Goal: Transaction & Acquisition: Purchase product/service

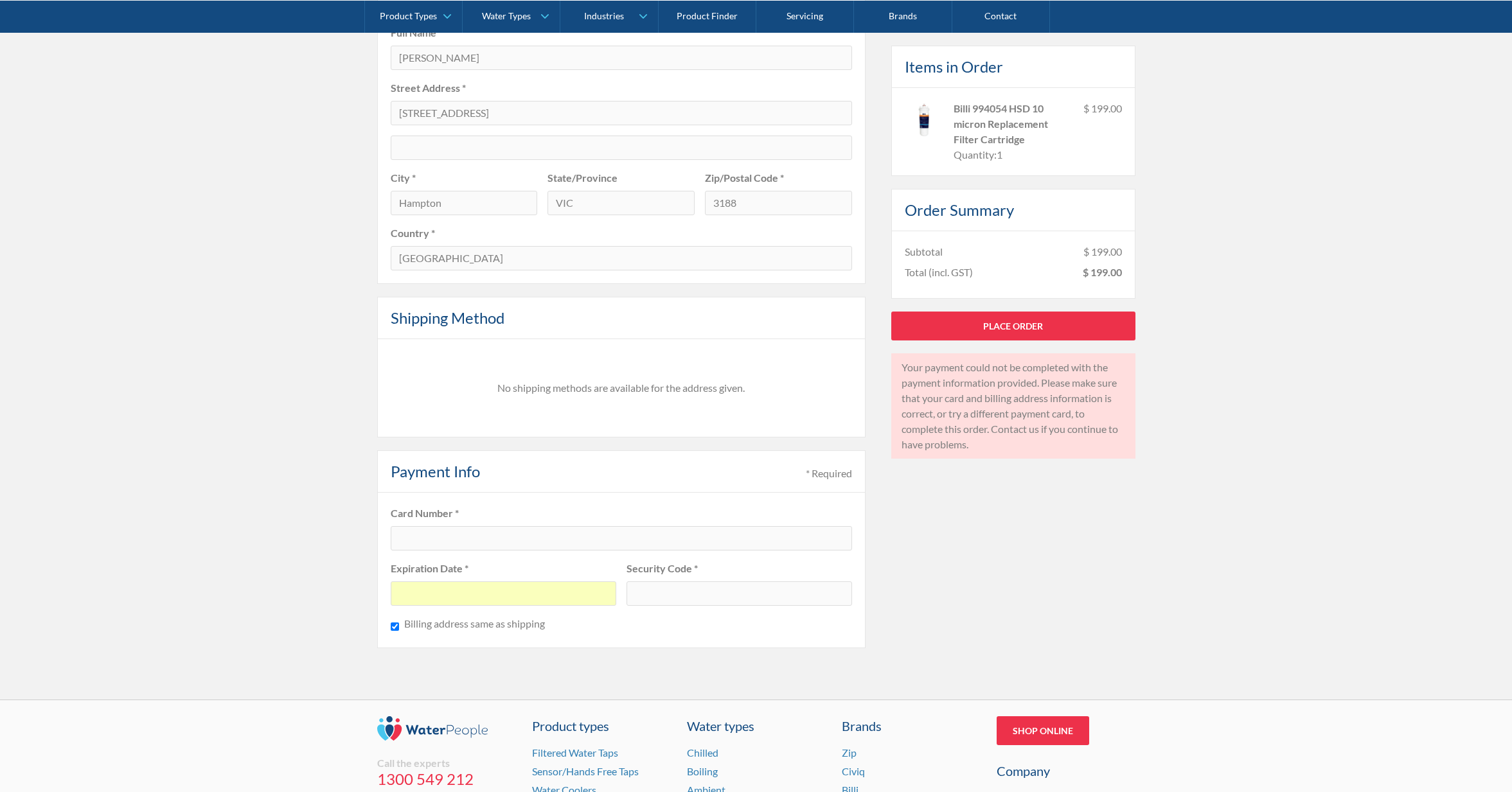
scroll to position [656, 0]
click at [607, 550] on fieldset "Card Number * Expiration Date * Security Code * Billing address same as shipping" at bounding box center [621, 570] width 488 height 155
drag, startPoint x: 567, startPoint y: 598, endPoint x: 373, endPoint y: 587, distance: 194.3
click at [359, 592] on div "Pay with browser. Customer Information * Required Email * accounts@teamelitephy…" at bounding box center [756, 148] width 1512 height 1103
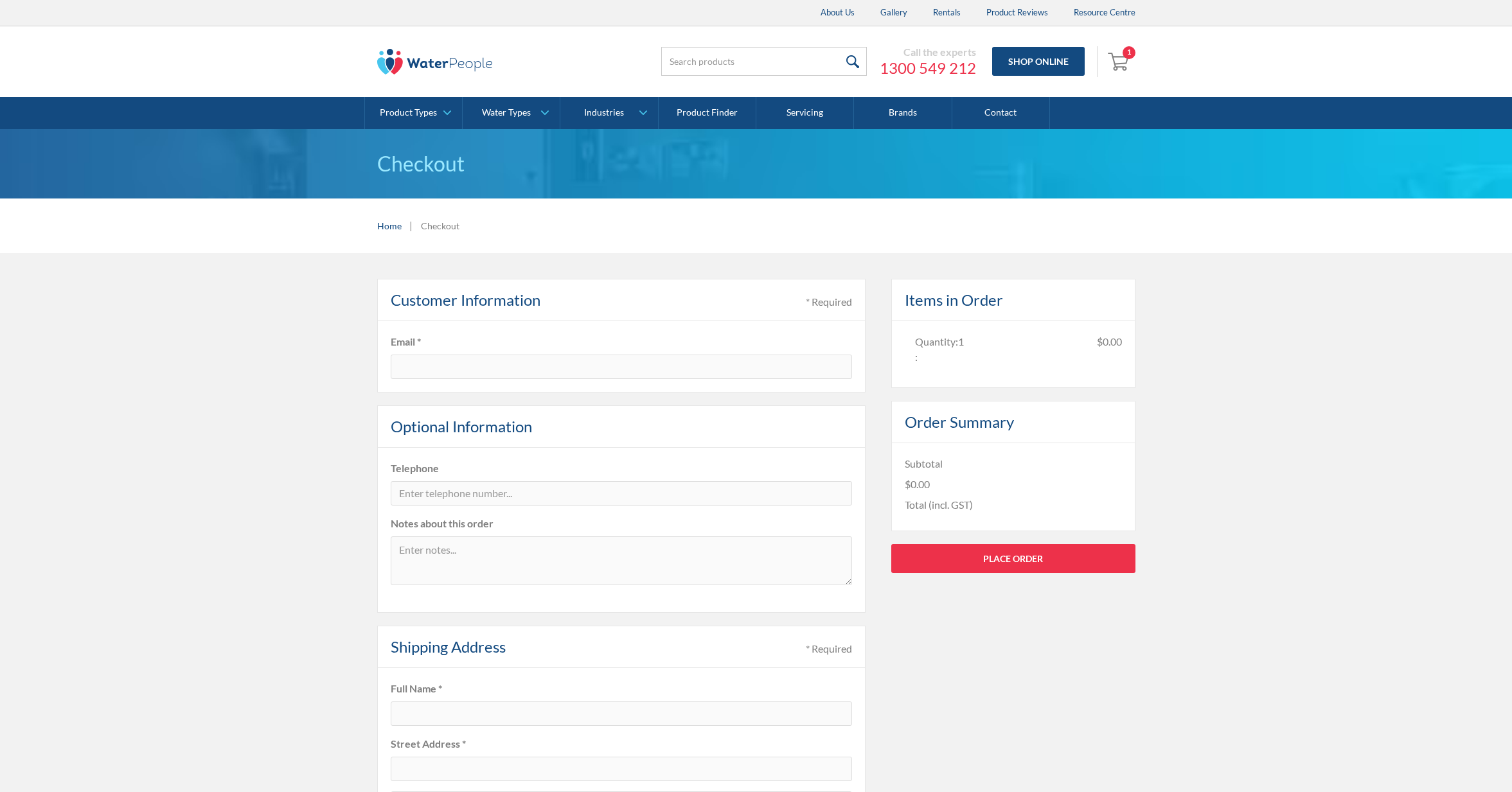
type input "[EMAIL_ADDRESS][DOMAIN_NAME]"
type input "[PERSON_NAME]"
type input "[STREET_ADDRESS]"
type input "Hampton"
type input "VIC"
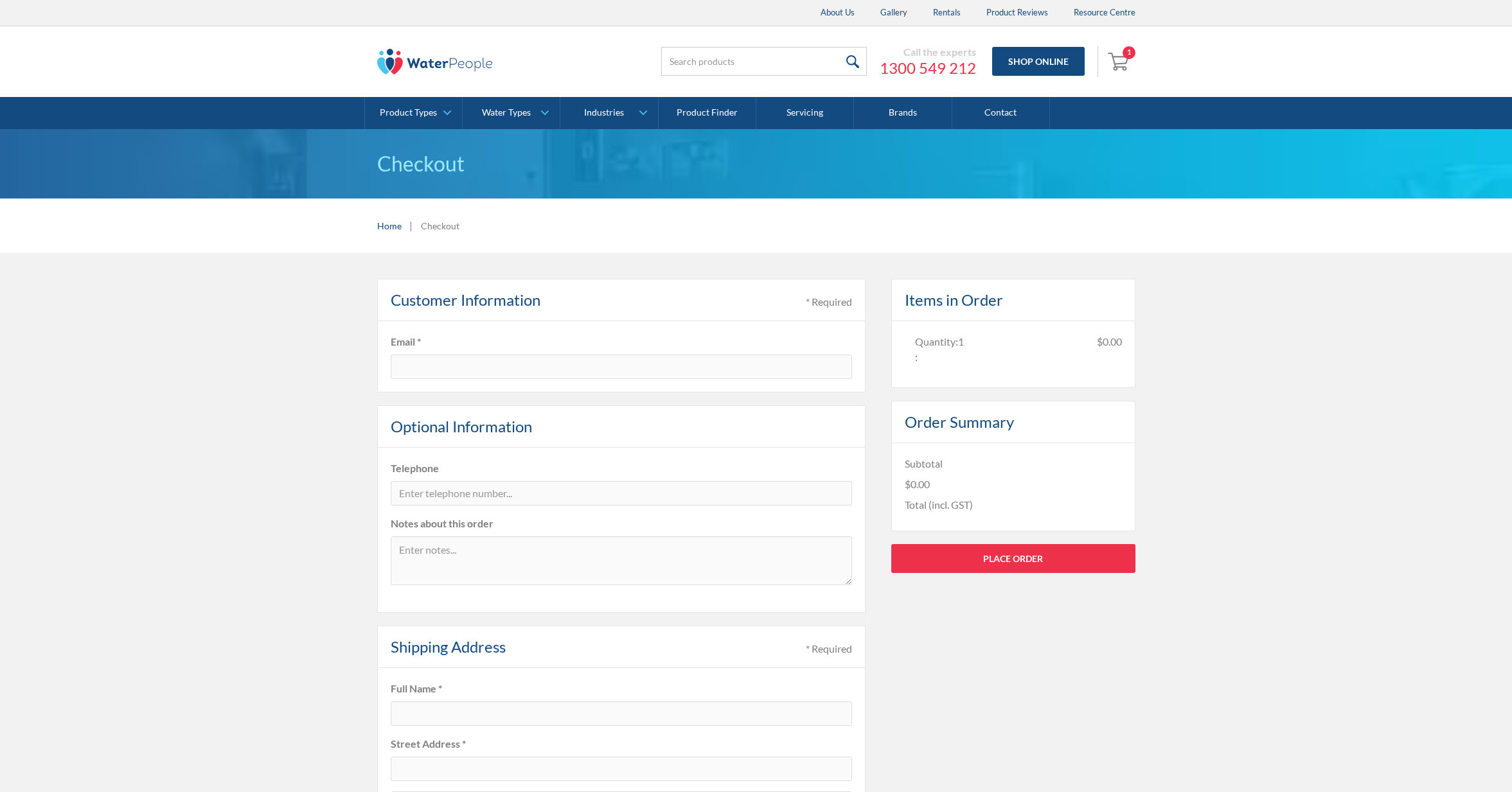
type input "3188"
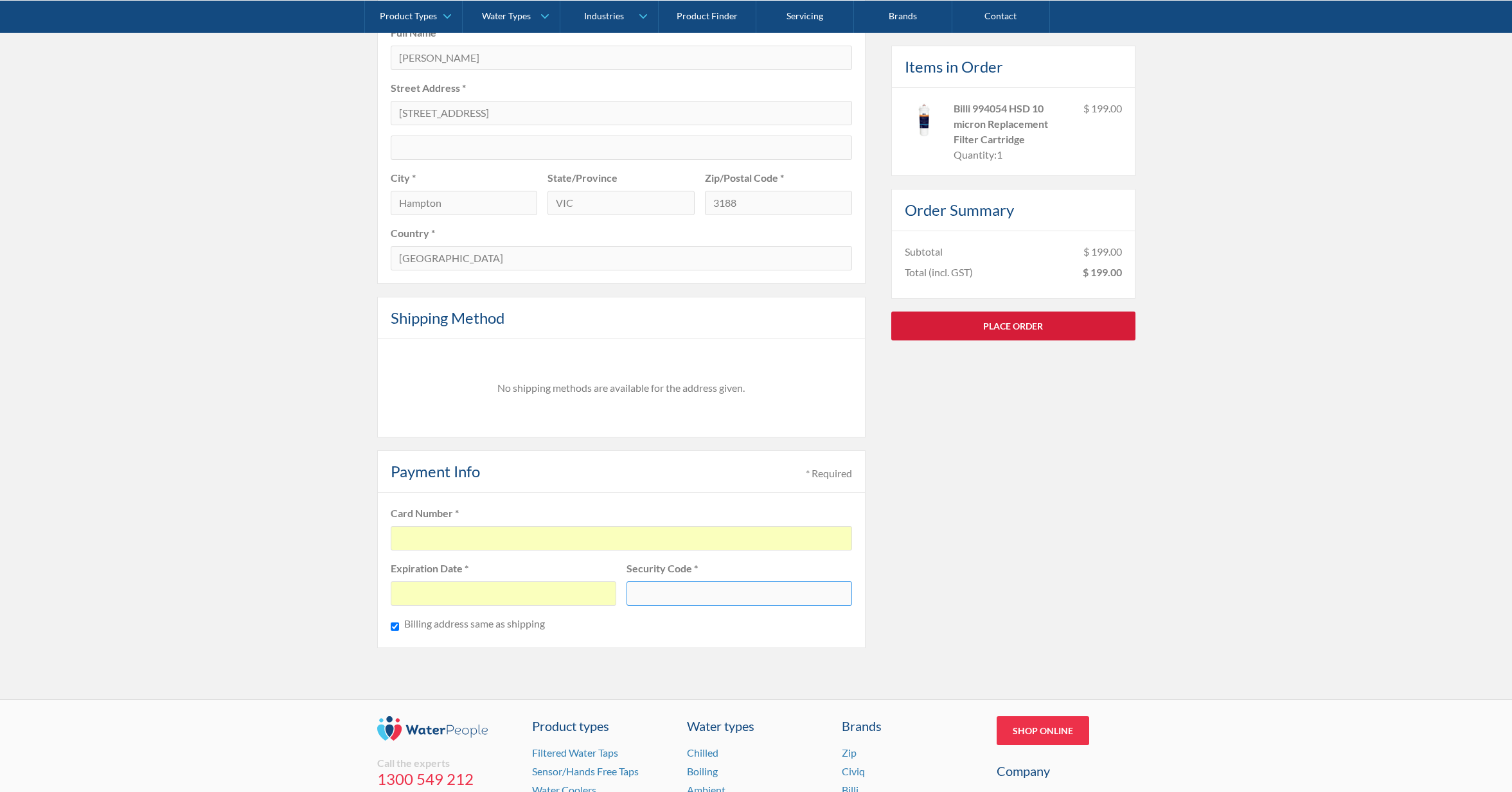
click at [1097, 329] on link "Place Order" at bounding box center [1013, 325] width 244 height 29
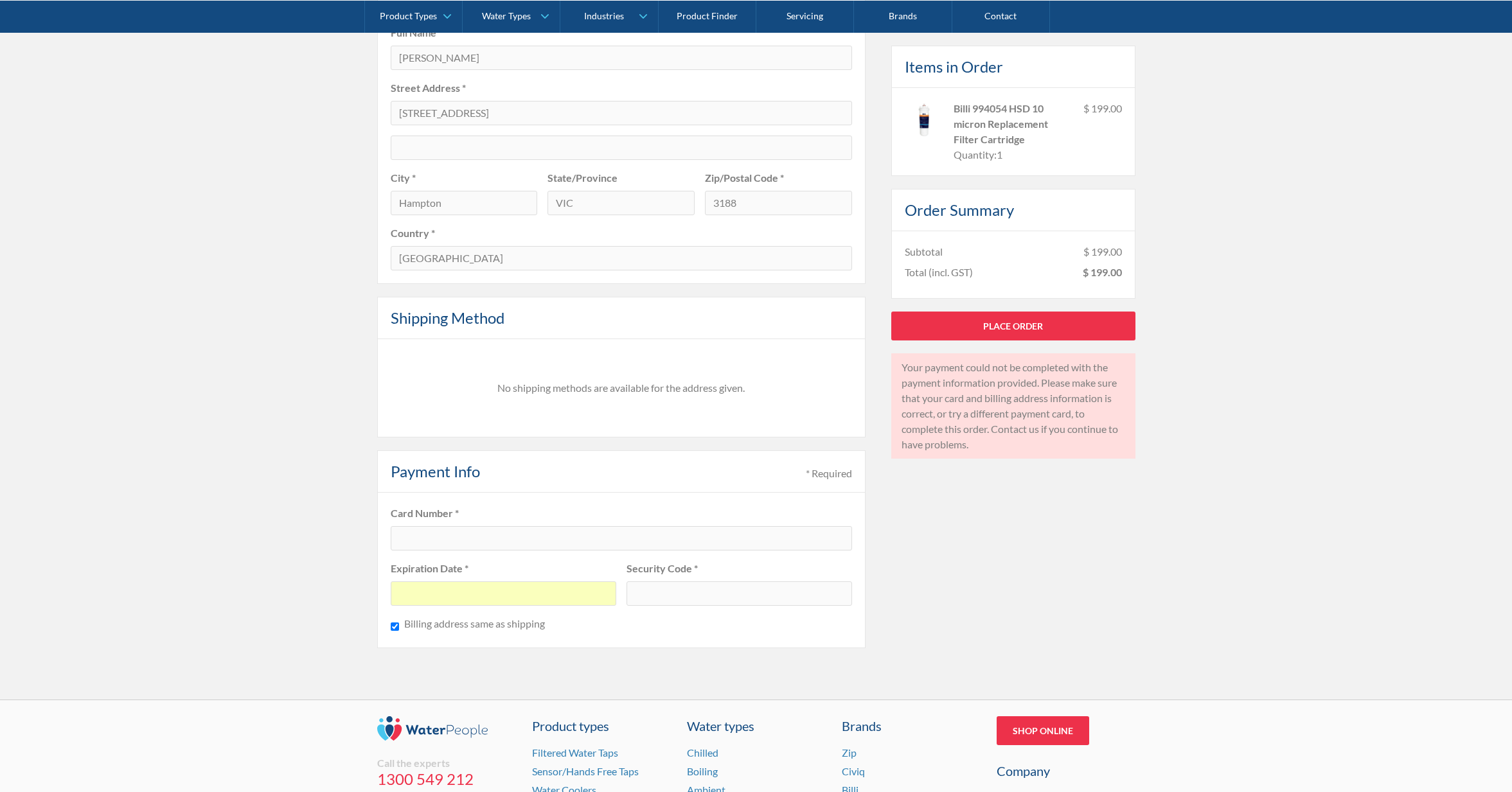
drag, startPoint x: 375, startPoint y: 587, endPoint x: 349, endPoint y: 583, distance: 26.3
click at [349, 583] on div "Pay with browser. Customer Information * Required Email * accounts@teamelitephy…" at bounding box center [756, 148] width 1512 height 1103
click at [618, 542] on div at bounding box center [621, 538] width 462 height 25
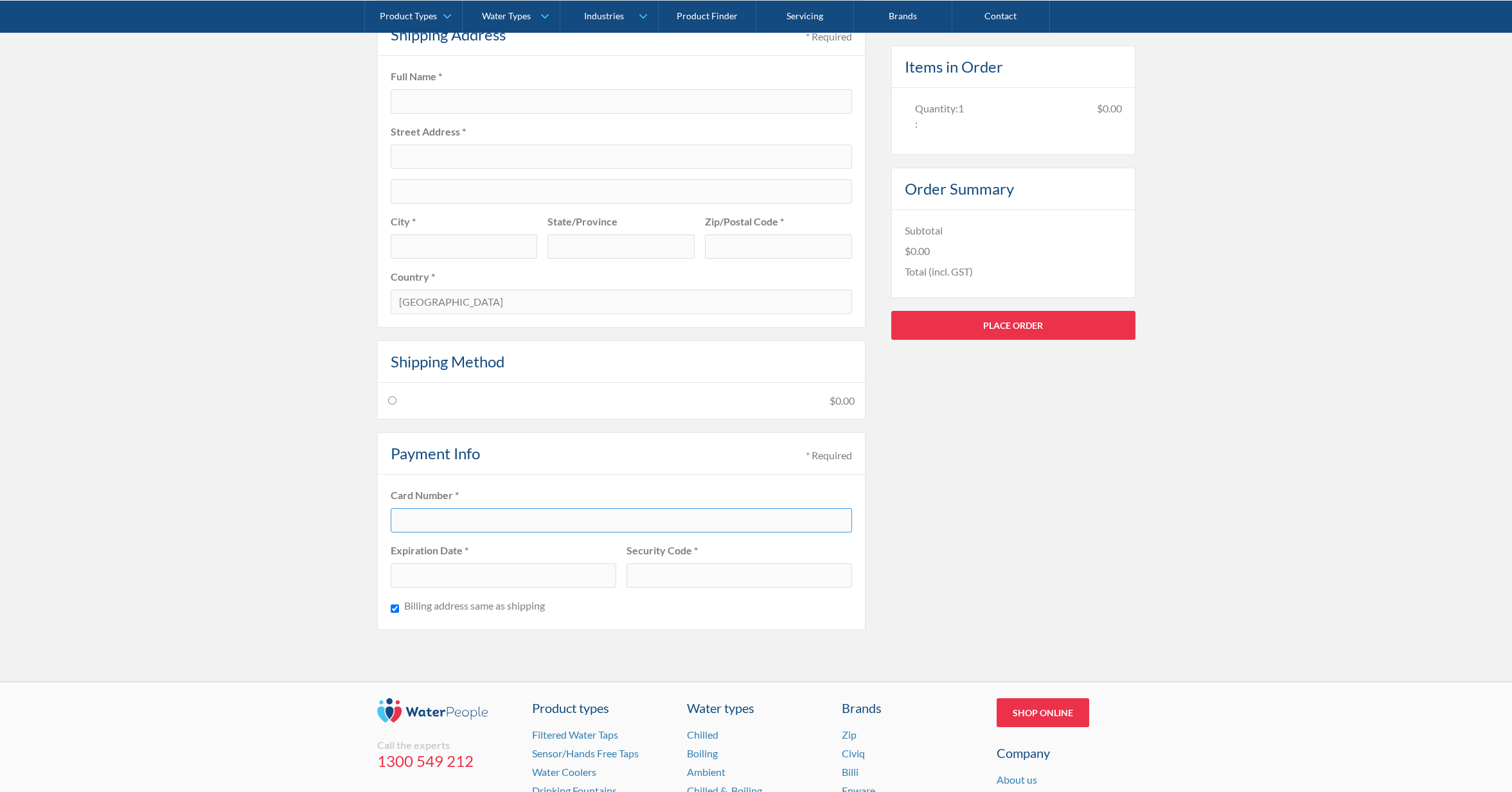
type input "[EMAIL_ADDRESS][DOMAIN_NAME]"
type input "[PERSON_NAME]"
type input "[STREET_ADDRESS]"
type input "Hampton"
type input "VIC"
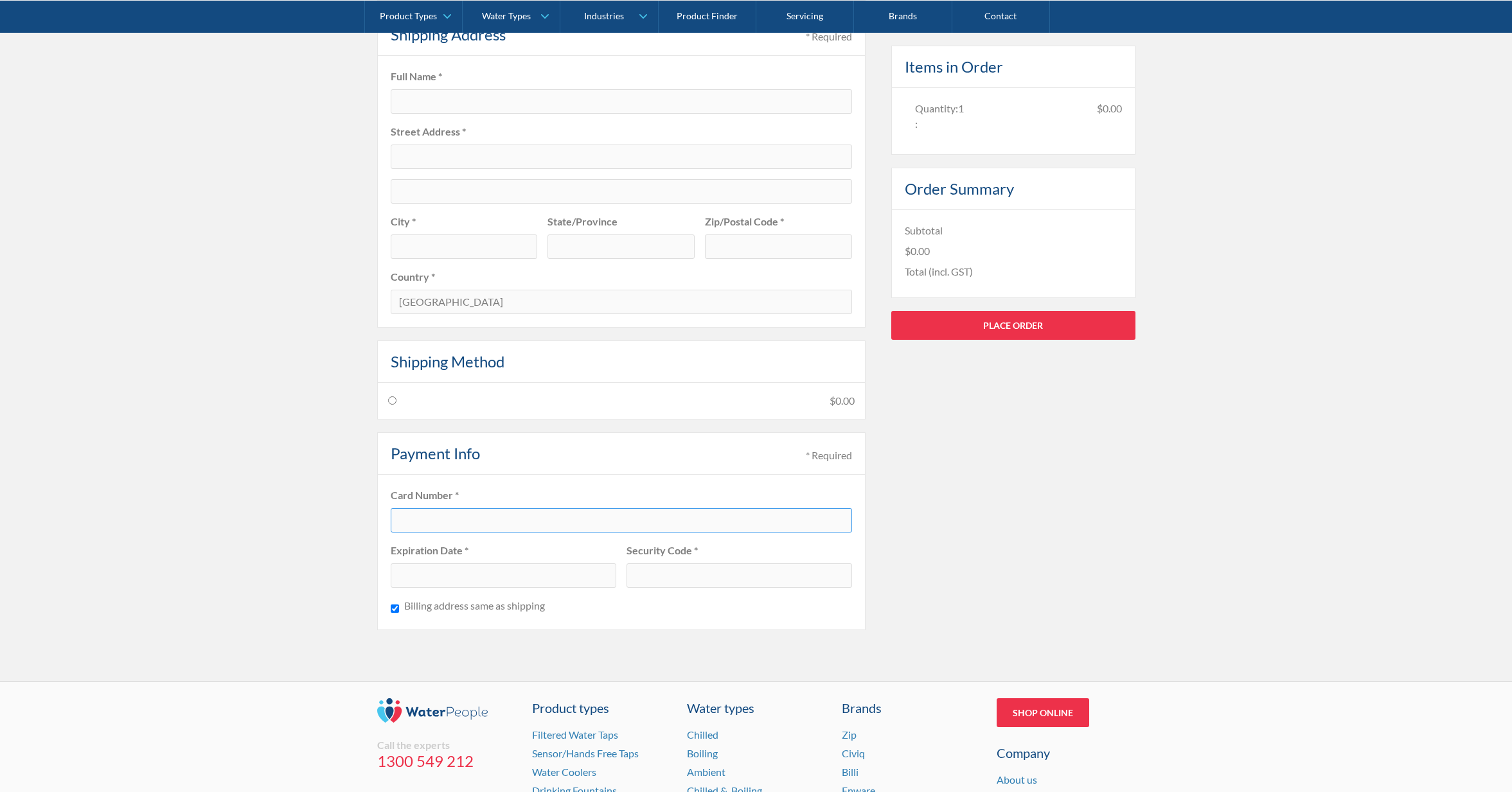
type input "3188"
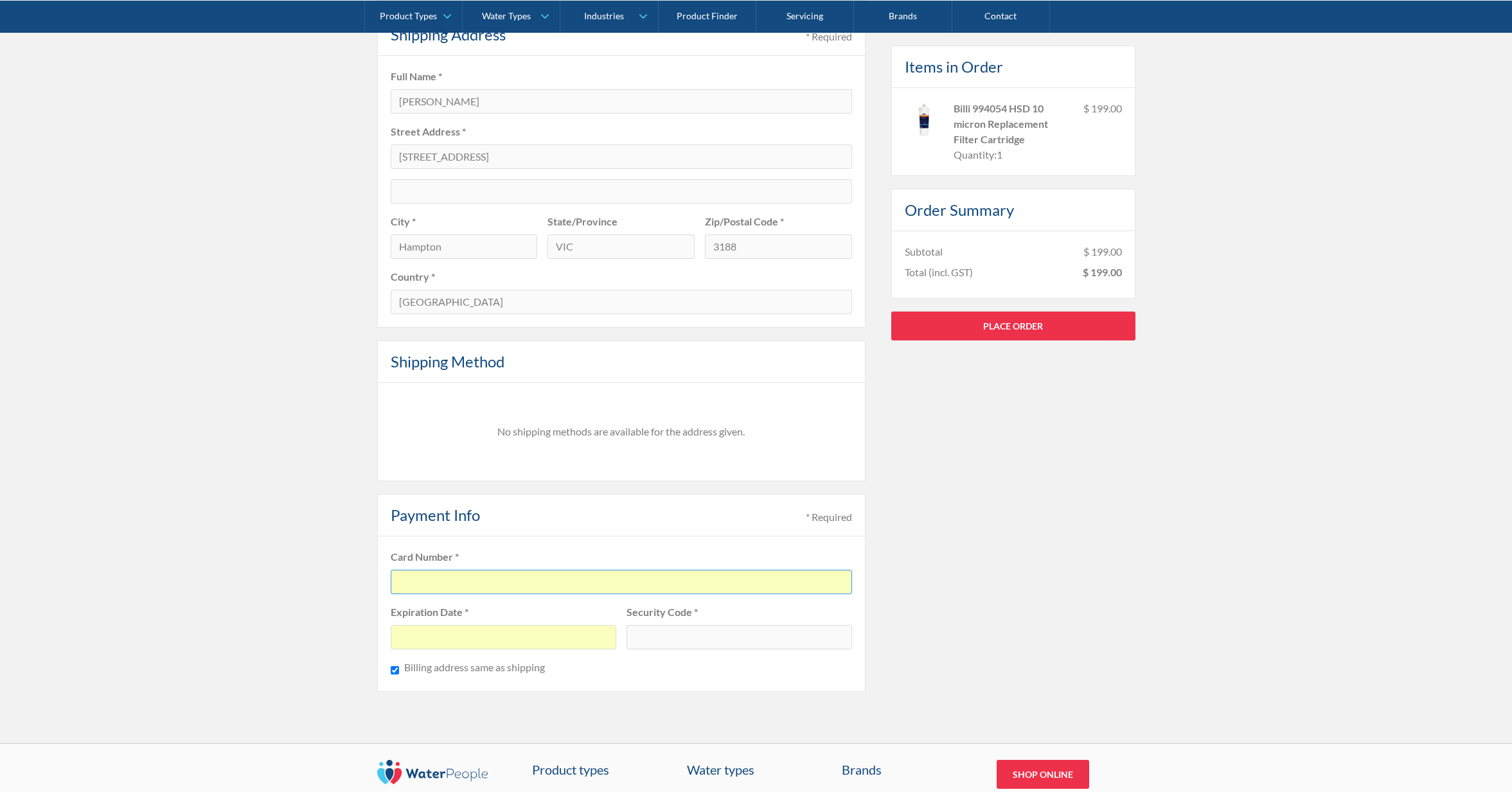
click at [715, 627] on div at bounding box center [740, 637] width 226 height 25
click at [980, 333] on link "Place Order" at bounding box center [1013, 325] width 244 height 29
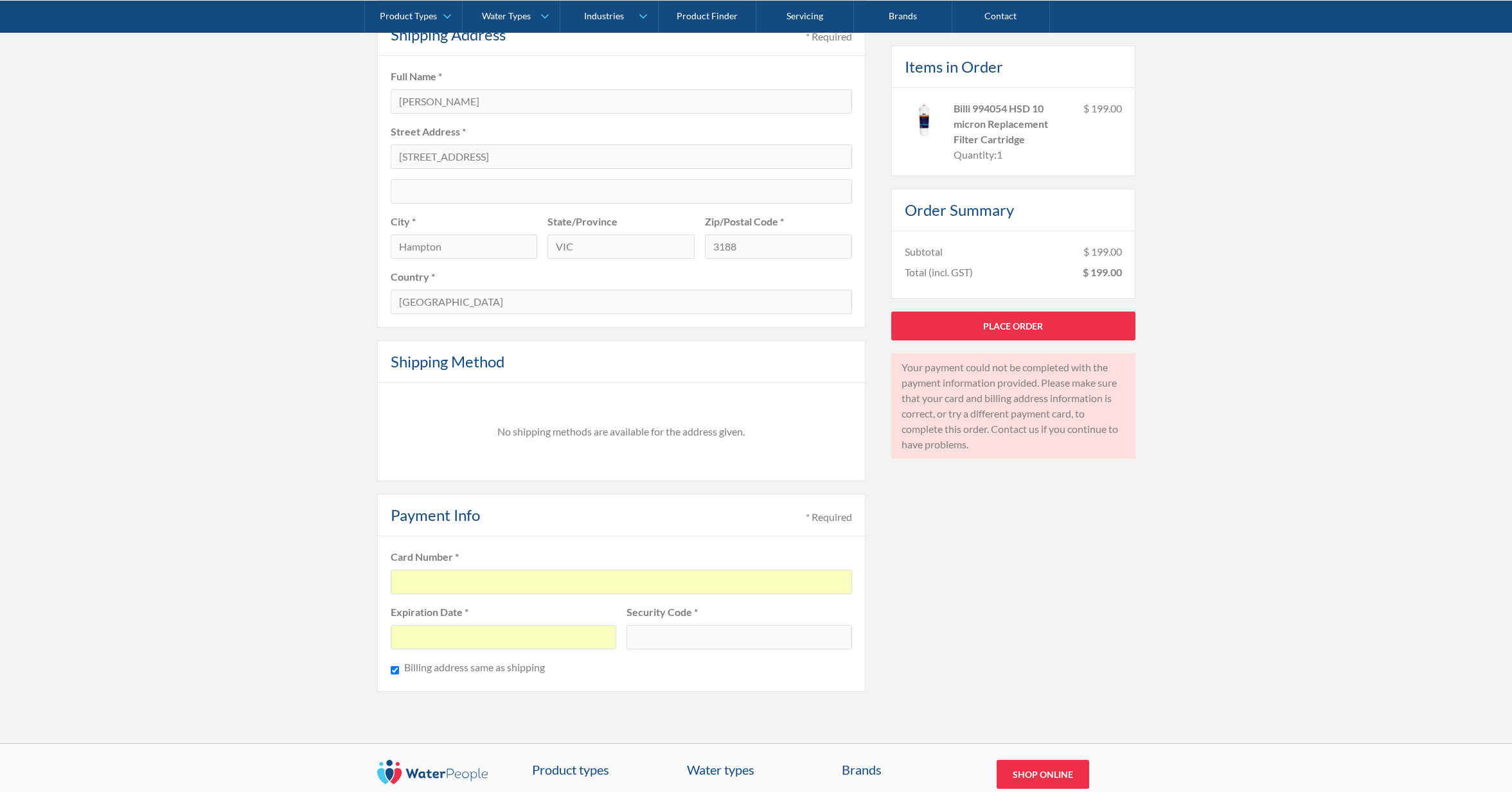
click at [606, 588] on div at bounding box center [621, 582] width 462 height 25
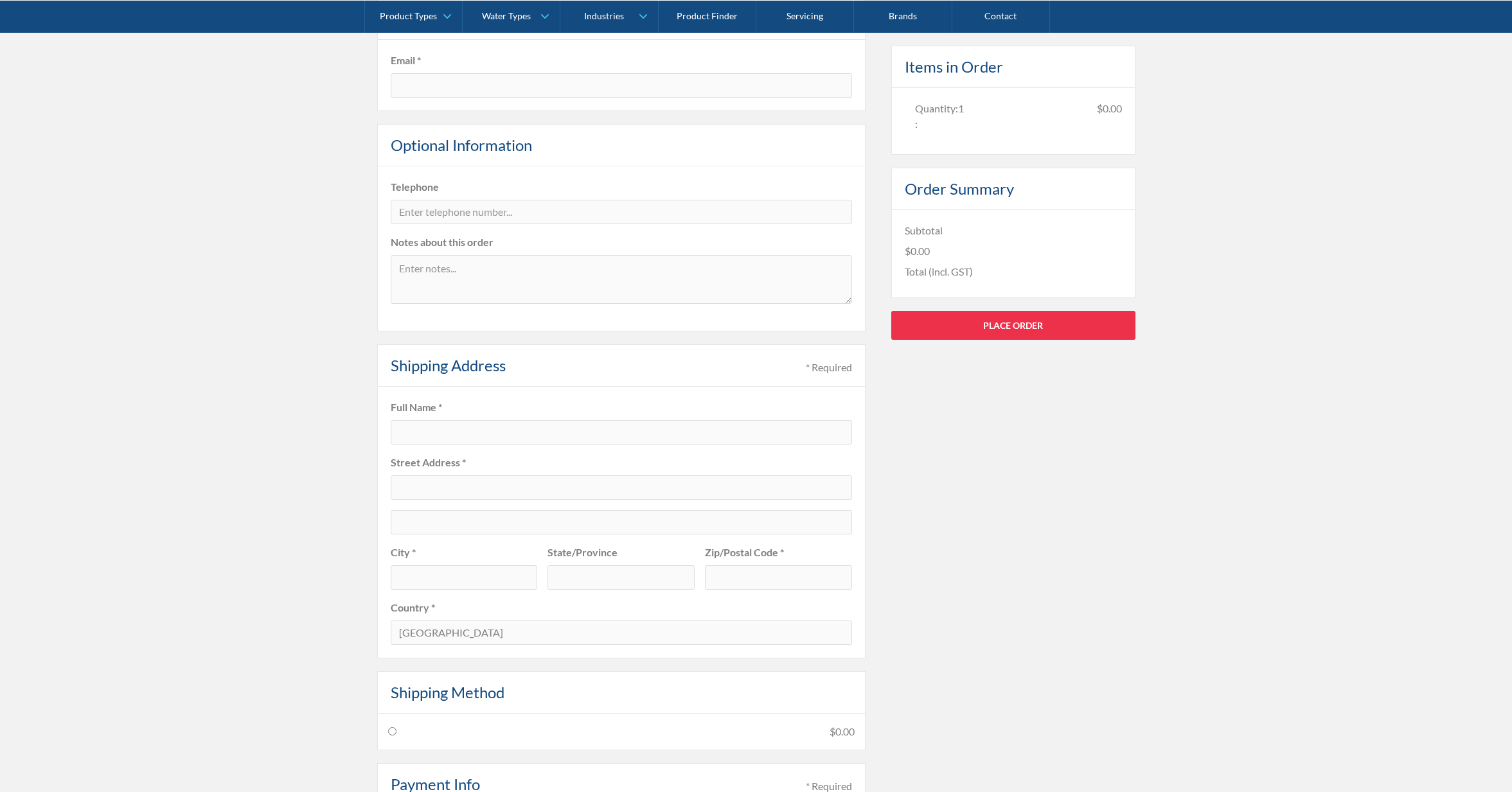
scroll to position [512, 0]
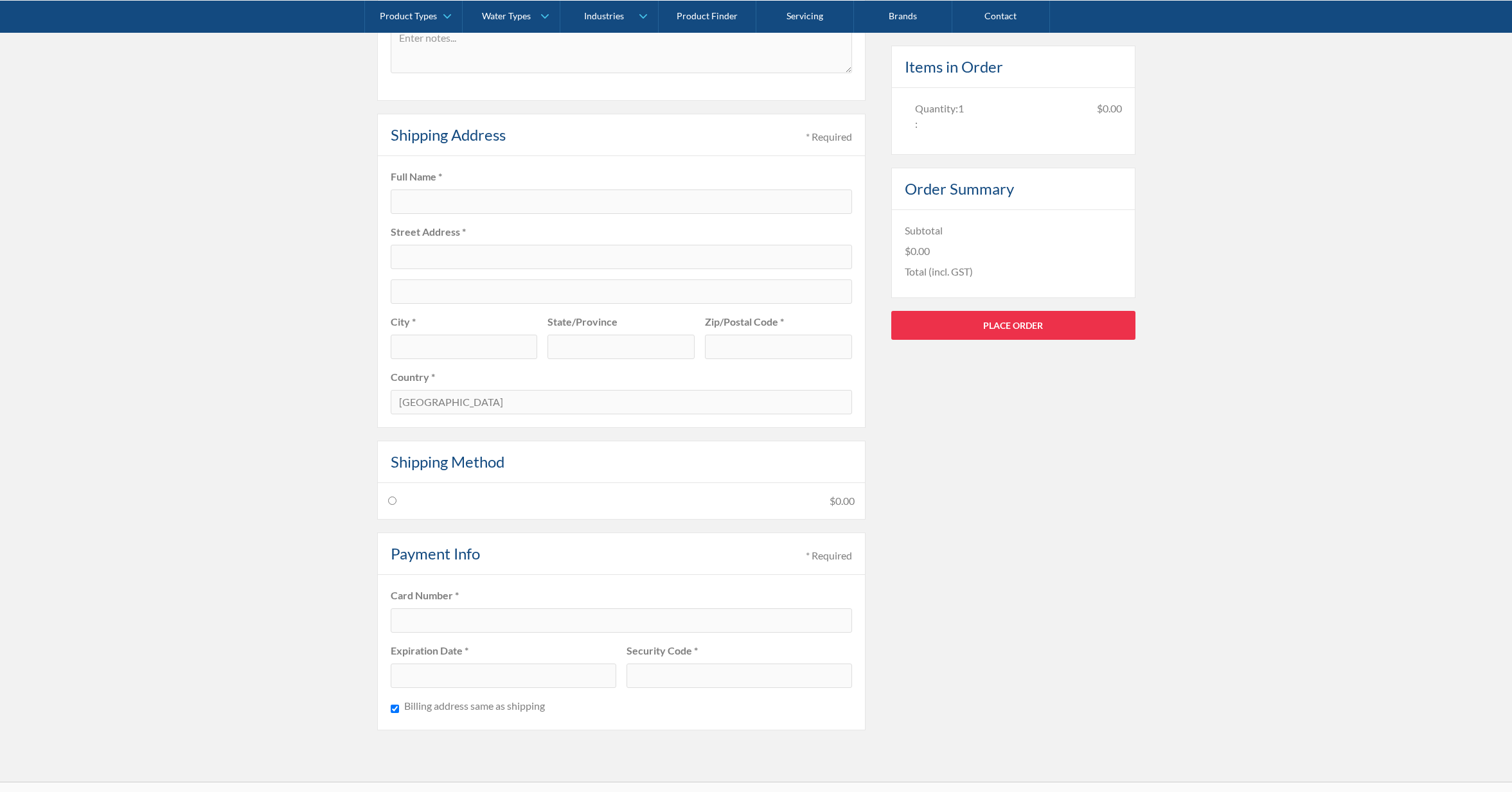
type input "[EMAIL_ADDRESS][DOMAIN_NAME]"
type input "[PERSON_NAME]"
type input "[STREET_ADDRESS]"
type input "Hampton"
type input "VIC"
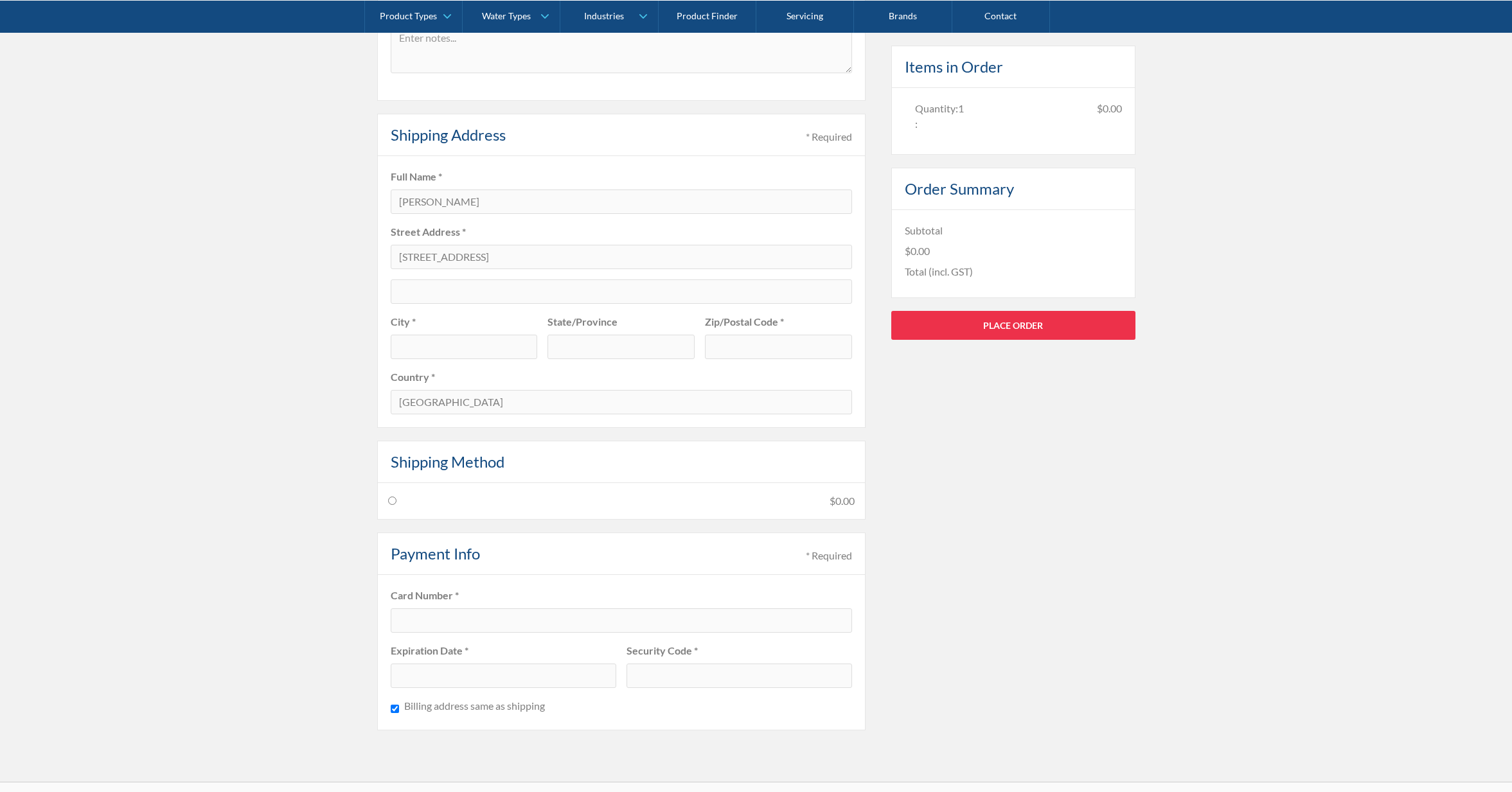
type input "3188"
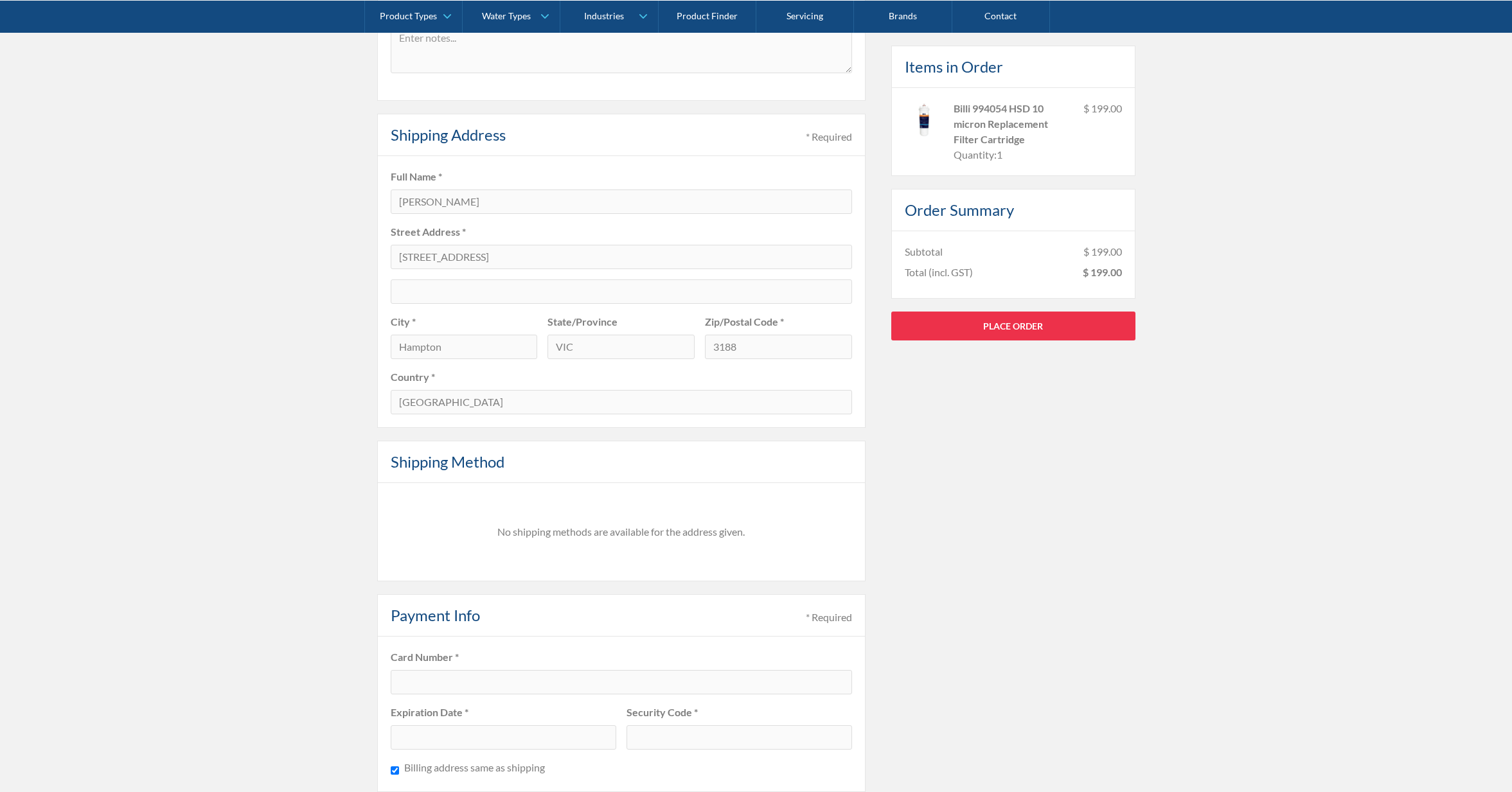
scroll to position [0, 0]
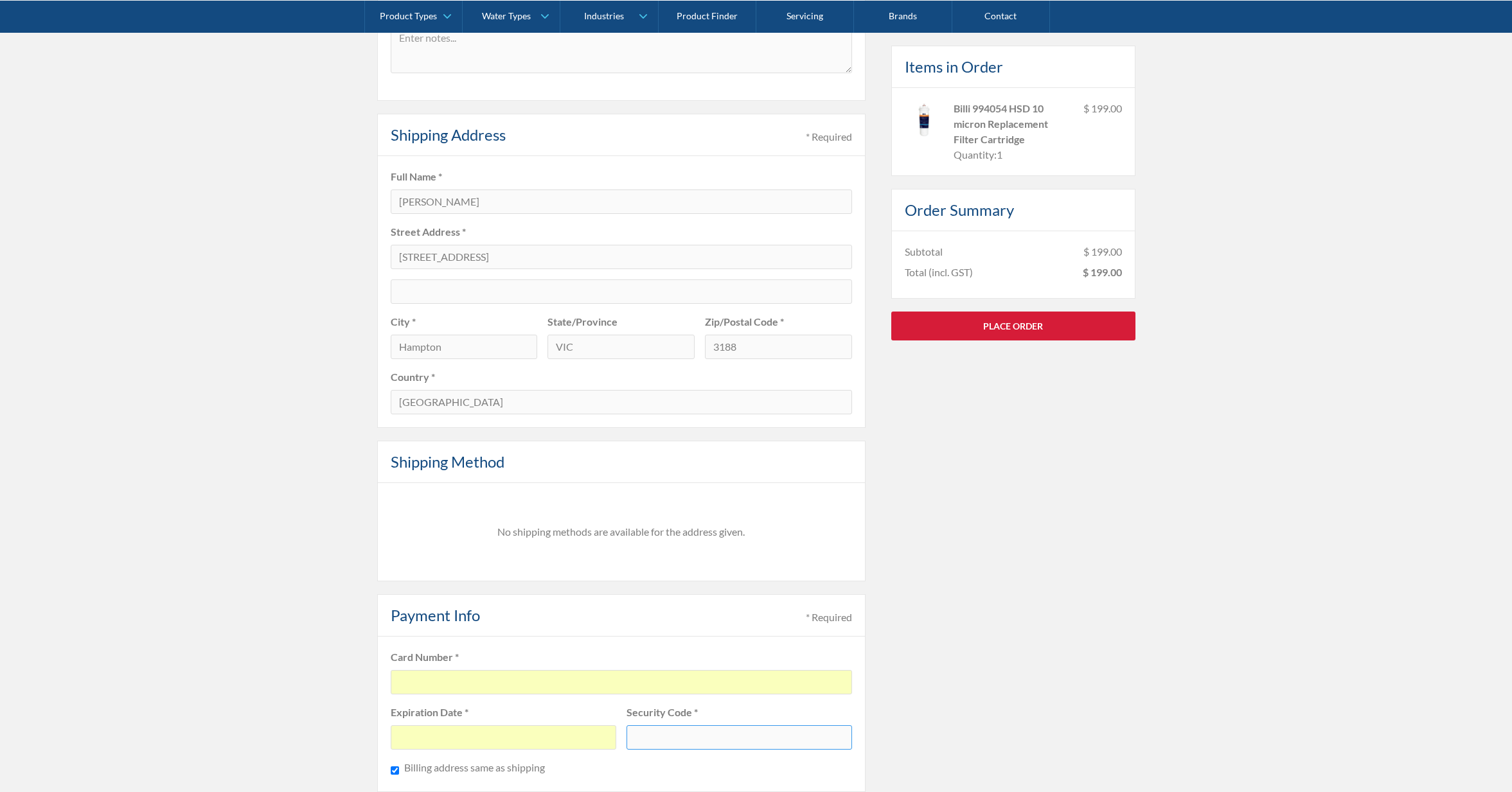
click at [1014, 315] on link "Place Order" at bounding box center [1013, 325] width 244 height 29
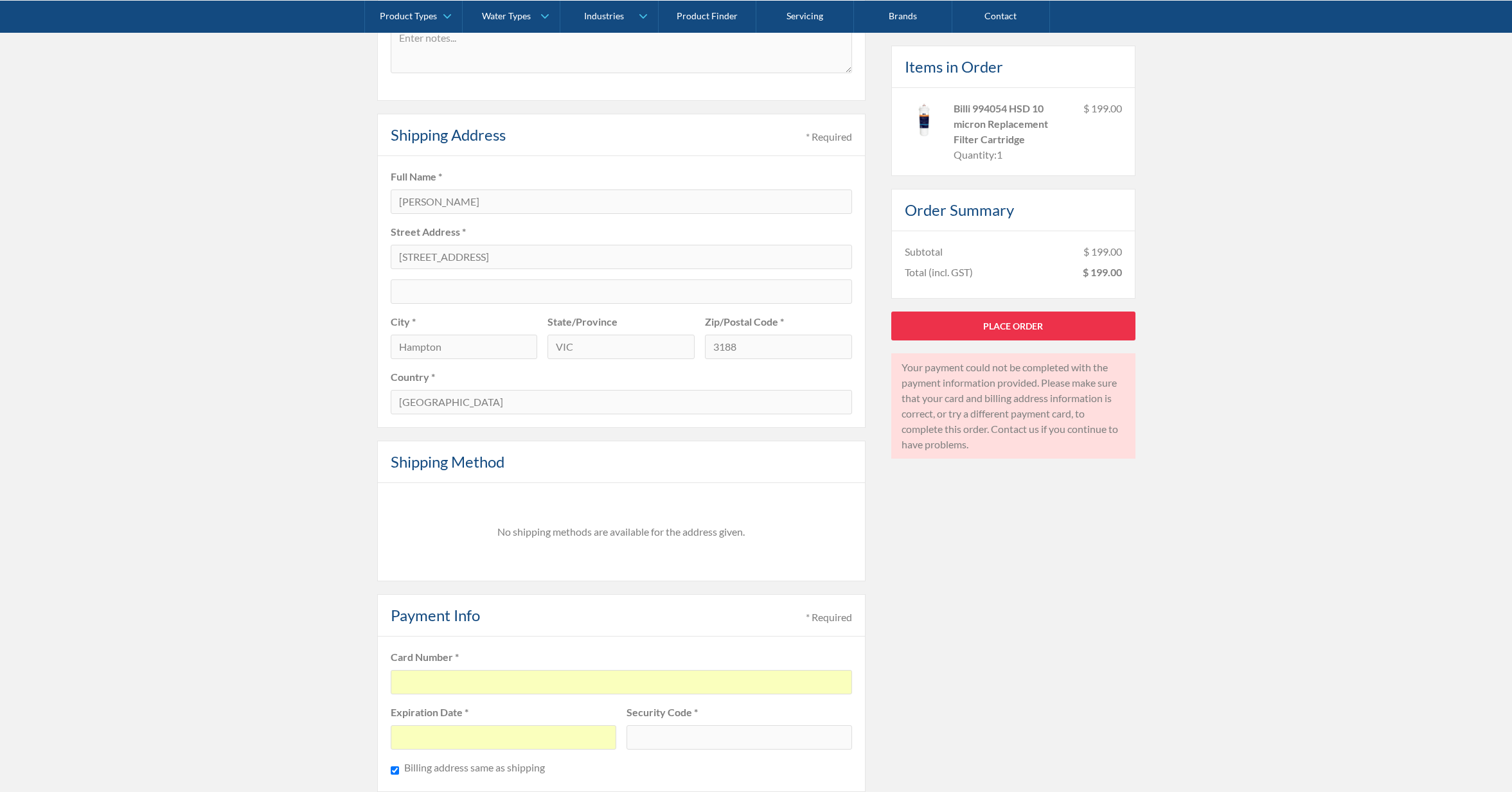
scroll to position [590, 0]
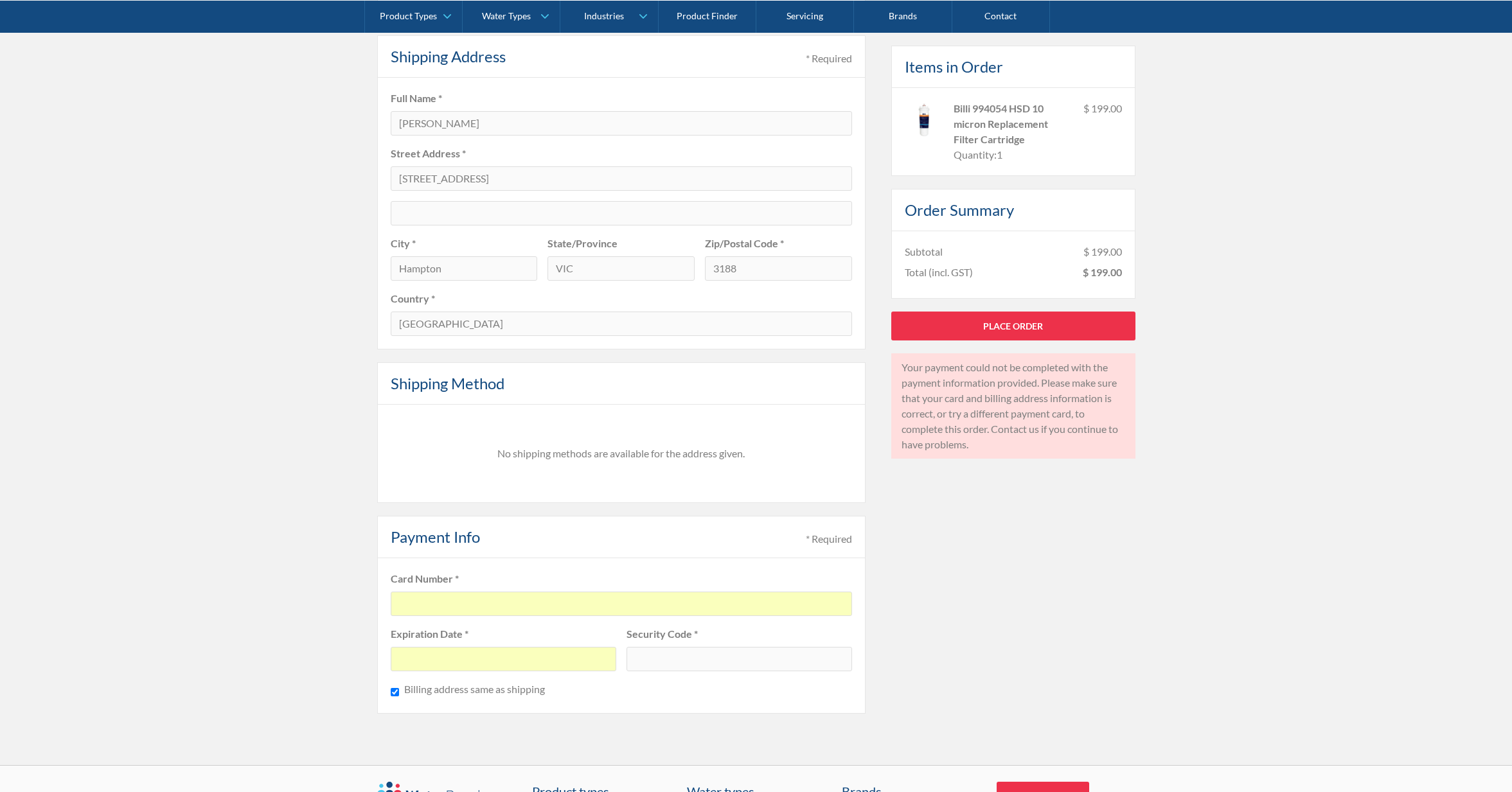
click at [682, 649] on div at bounding box center [740, 659] width 226 height 25
